Goal: Information Seeking & Learning: Learn about a topic

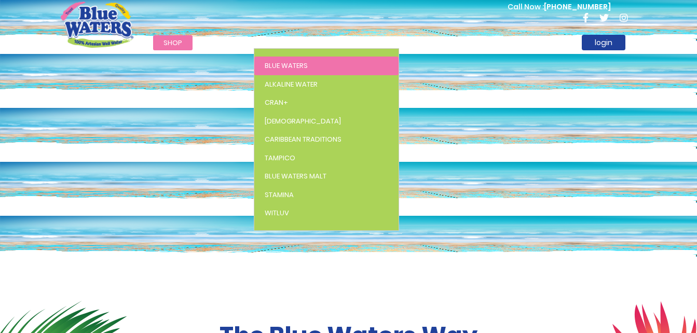
click at [283, 60] on link "Blue Waters" at bounding box center [326, 66] width 144 height 19
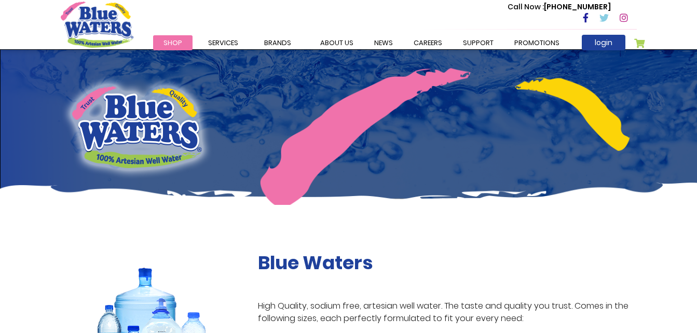
scroll to position [291, 0]
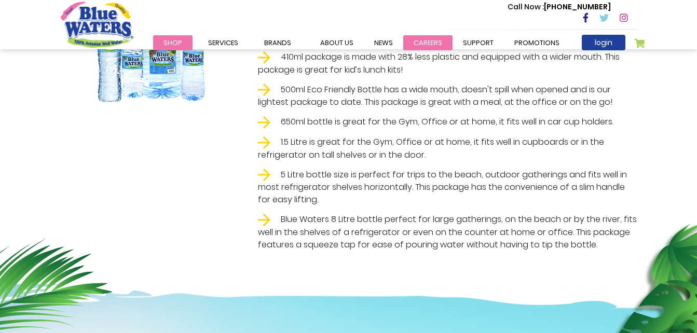
click at [424, 40] on link "careers" at bounding box center [427, 42] width 49 height 15
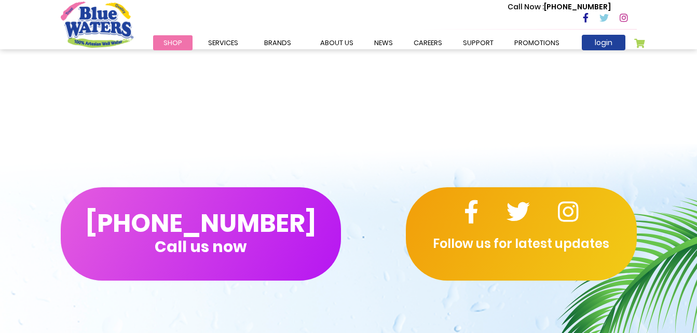
scroll to position [1104, 0]
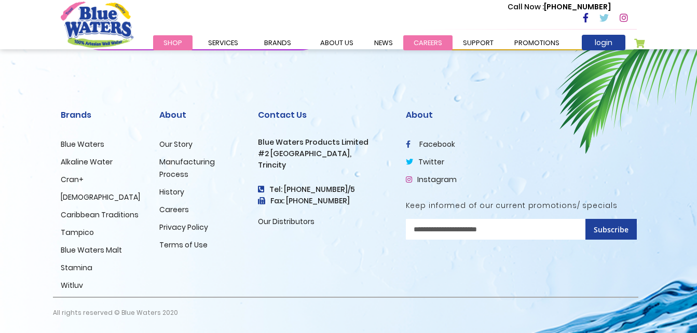
click at [429, 42] on link "careers" at bounding box center [427, 42] width 49 height 15
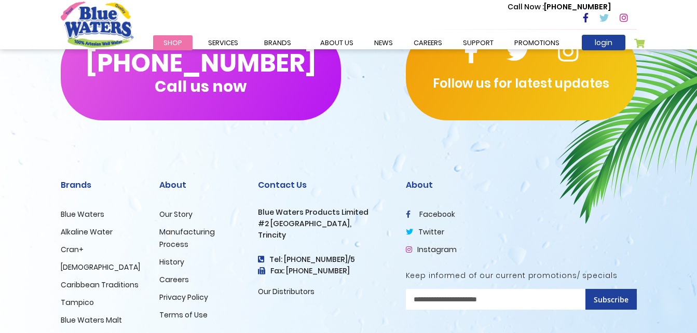
scroll to position [1026, 0]
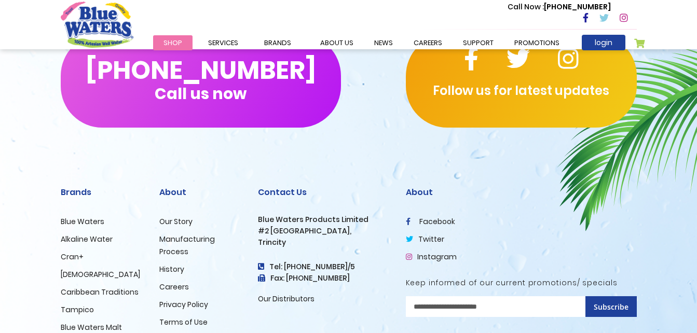
click at [436, 219] on link "facebook" at bounding box center [430, 221] width 49 height 10
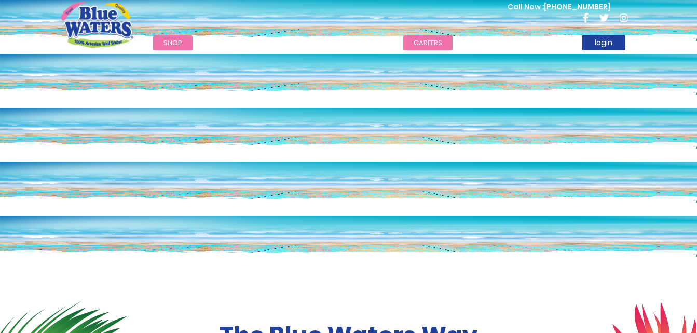
click at [406, 40] on link "careers" at bounding box center [427, 42] width 49 height 15
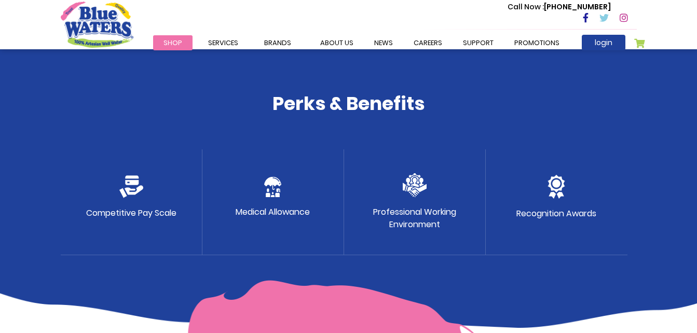
scroll to position [532, 0]
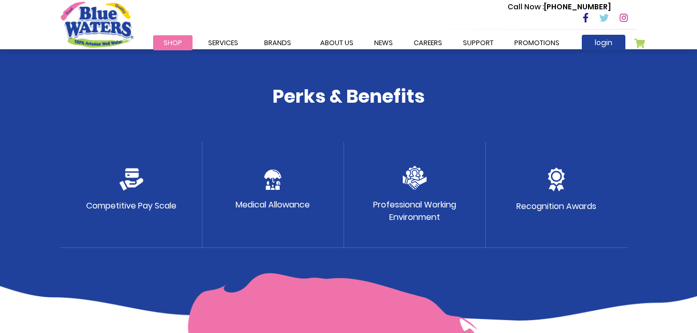
drag, startPoint x: 395, startPoint y: 213, endPoint x: 417, endPoint y: 174, distance: 44.6
click at [417, 174] on div "Professional Working Environment" at bounding box center [415, 195] width 142 height 106
click at [417, 174] on img at bounding box center [415, 178] width 24 height 24
click at [423, 209] on p "Professional Working Environment" at bounding box center [414, 211] width 83 height 25
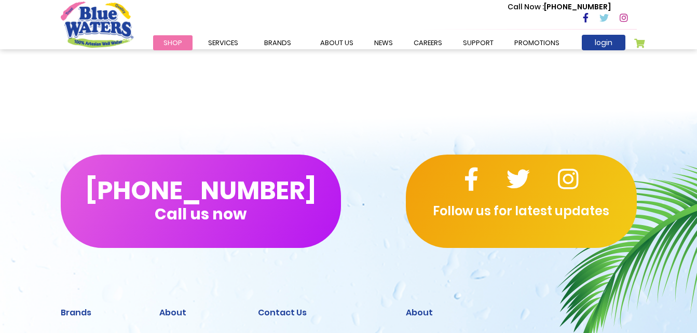
scroll to position [1104, 0]
